Goal: Information Seeking & Learning: Learn about a topic

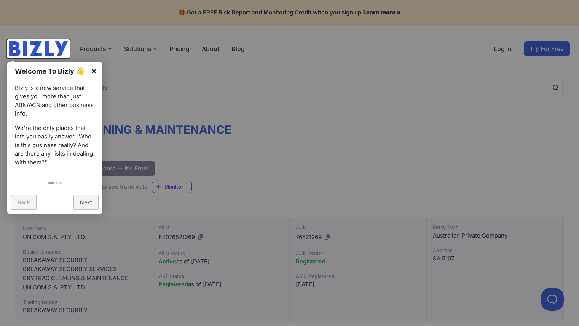
click at [92, 73] on link "×" at bounding box center [93, 70] width 17 height 17
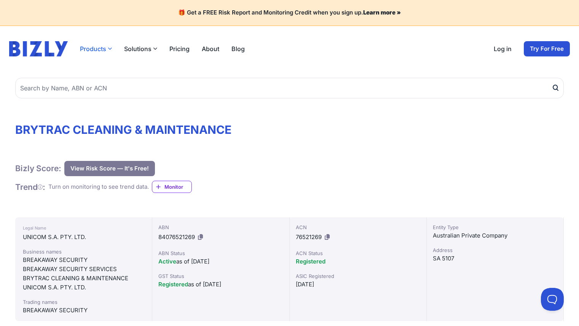
click at [98, 51] on button "Products" at bounding box center [96, 48] width 32 height 9
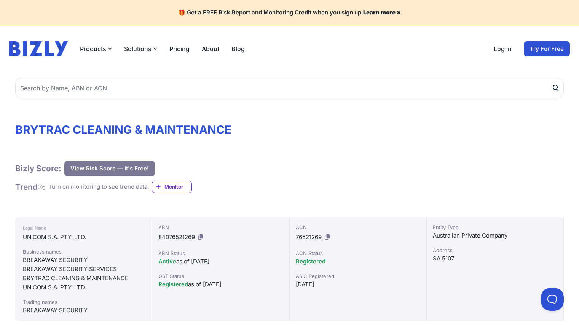
click at [142, 48] on button "Solutions" at bounding box center [140, 48] width 33 height 9
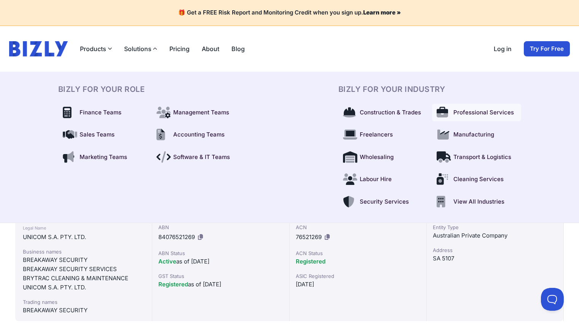
click at [489, 112] on span "Professional Services" at bounding box center [484, 112] width 61 height 9
